Goal: Information Seeking & Learning: Learn about a topic

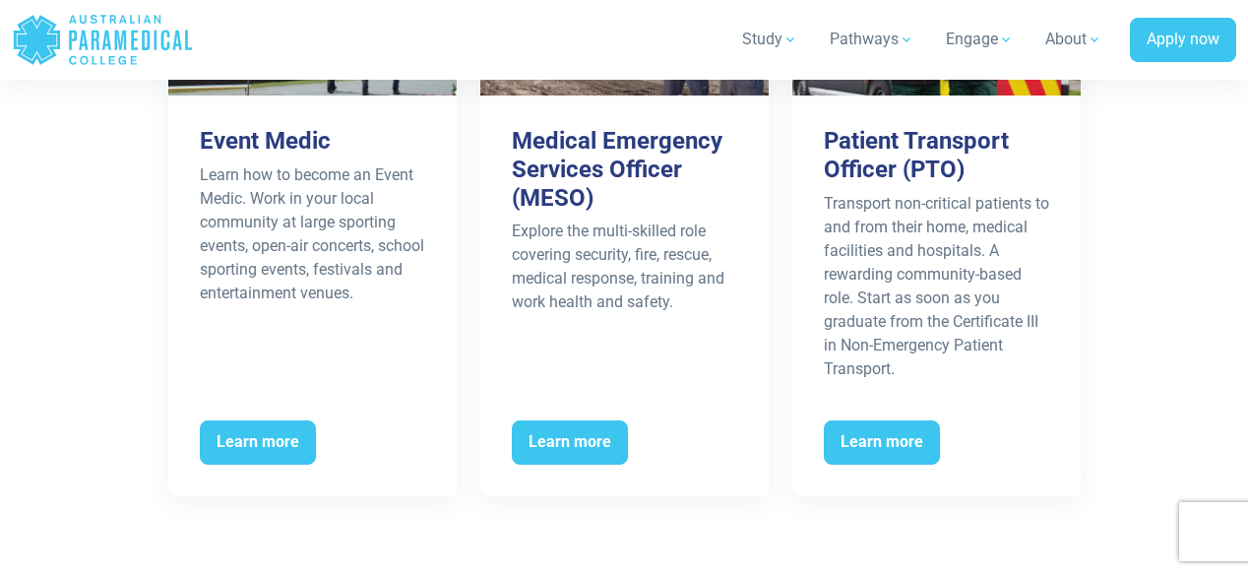
scroll to position [3960, 0]
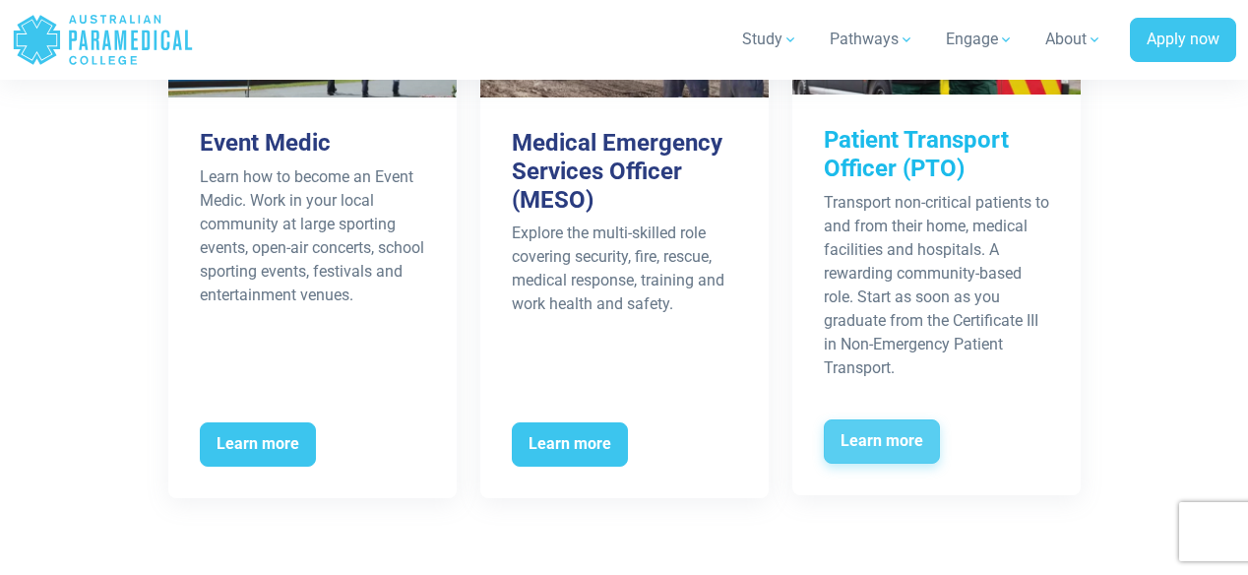
click at [883, 435] on span "Learn more" at bounding box center [881, 441] width 116 height 45
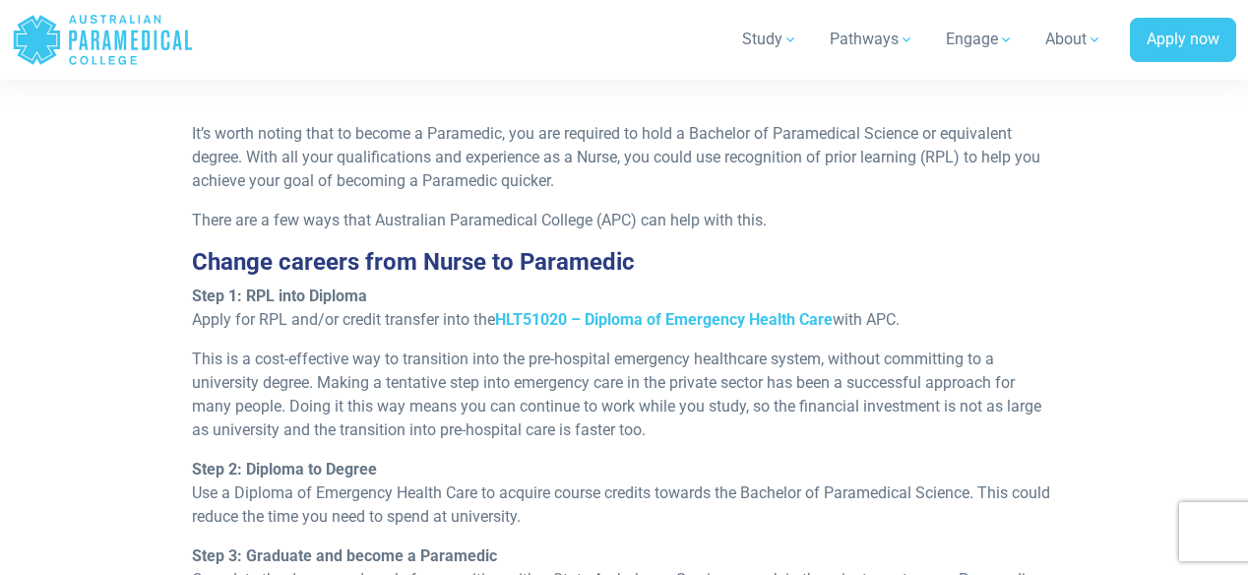
scroll to position [1874, 0]
